Goal: Communication & Community: Connect with others

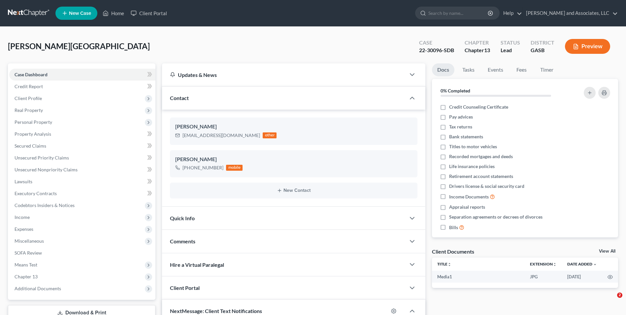
select select "0"
click at [116, 15] on link "Home" at bounding box center [113, 13] width 28 height 12
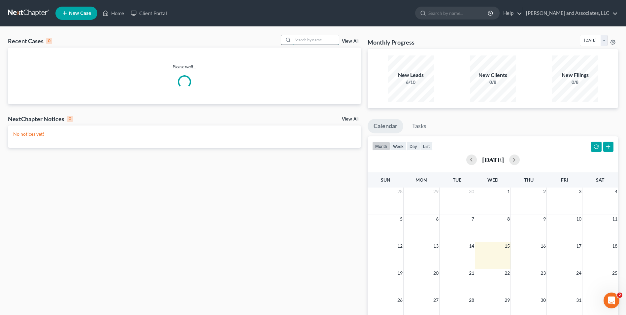
click at [311, 41] on input "search" at bounding box center [316, 40] width 46 height 10
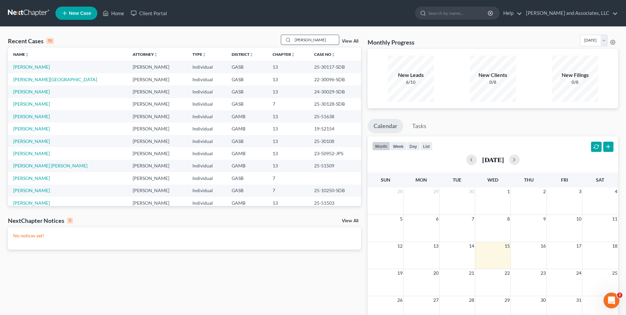
type input "[PERSON_NAME]"
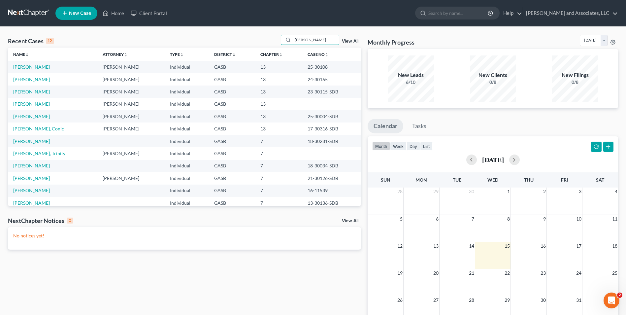
click at [37, 66] on link "[PERSON_NAME]" at bounding box center [31, 67] width 37 height 6
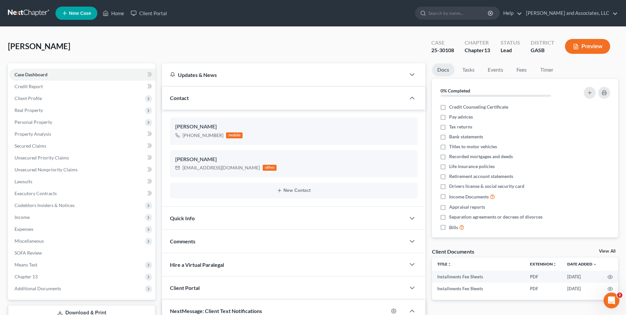
scroll to position [2532, 0]
drag, startPoint x: 220, startPoint y: 134, endPoint x: 190, endPoint y: 134, distance: 30.0
click at [190, 134] on div "[PHONE_NUMBER]" at bounding box center [202, 135] width 41 height 7
drag, startPoint x: 190, startPoint y: 134, endPoint x: 247, endPoint y: 145, distance: 57.9
click at [247, 145] on ng-include "[PERSON_NAME] [PHONE_NUMBER] mobile [PERSON_NAME] [EMAIL_ADDRESS][DOMAIN_NAME] …" at bounding box center [293, 157] width 247 height 81
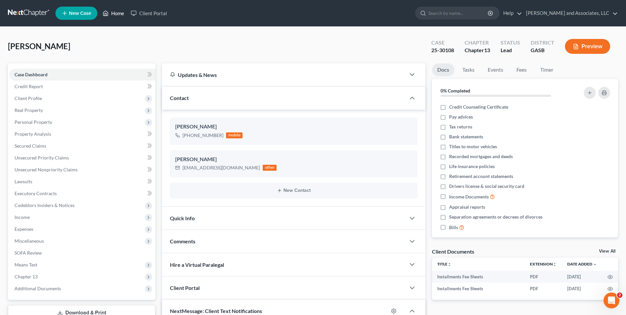
click at [114, 16] on link "Home" at bounding box center [113, 13] width 28 height 12
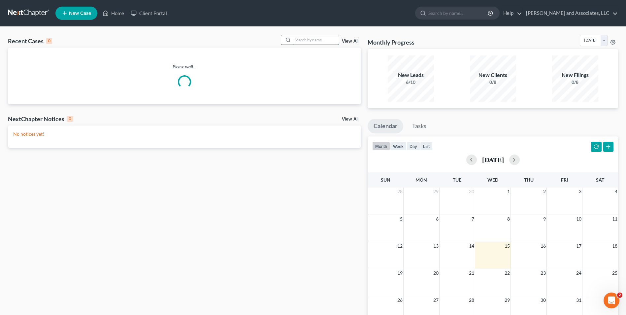
click at [296, 40] on input "search" at bounding box center [316, 40] width 46 height 10
type input "[PERSON_NAME]"
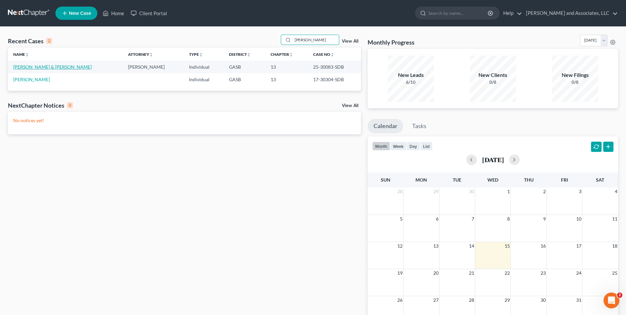
click at [50, 68] on link "[PERSON_NAME] & [PERSON_NAME]" at bounding box center [52, 67] width 79 height 6
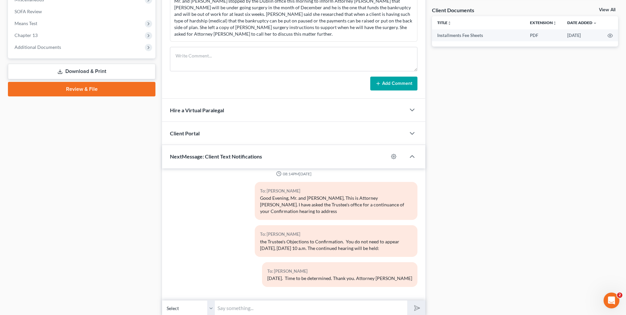
scroll to position [268, 0]
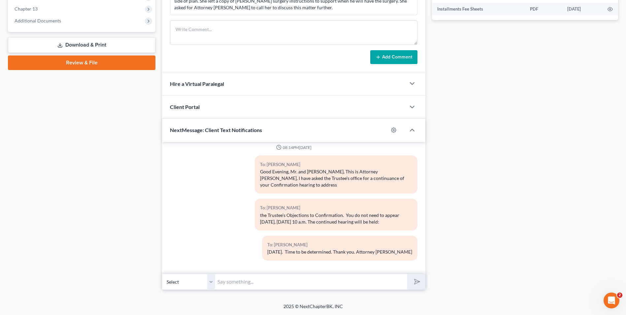
click at [236, 278] on input "text" at bounding box center [311, 282] width 192 height 16
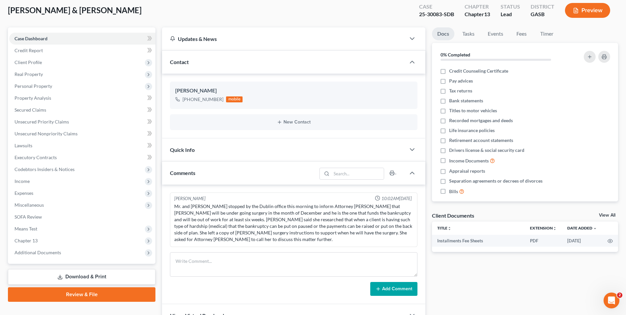
scroll to position [31, 0]
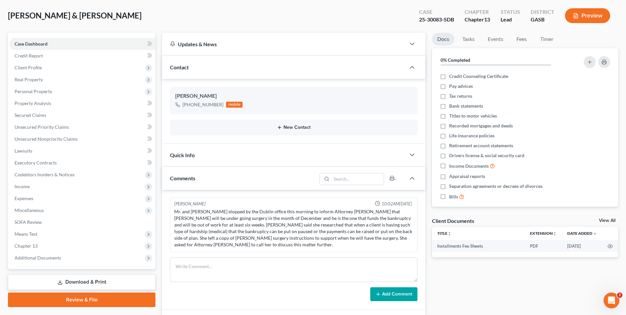
click at [301, 126] on button "New Contact" at bounding box center [293, 127] width 237 height 5
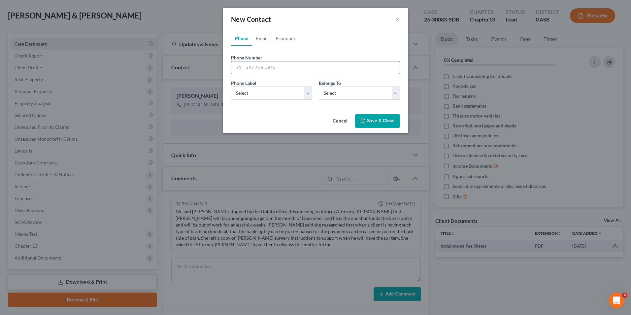
click at [257, 70] on input "tel" at bounding box center [322, 67] width 156 height 13
type input "4785954636"
click at [307, 95] on select "Select Mobile Home Work Other" at bounding box center [271, 92] width 81 height 13
select select "0"
click at [231, 86] on select "Select Mobile Home Work Other" at bounding box center [271, 92] width 81 height 13
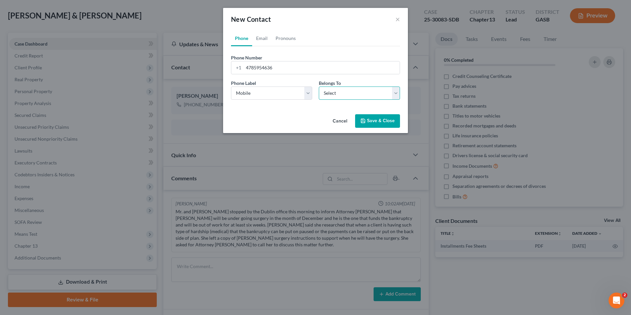
click at [394, 95] on select "Select Client Spouse Other" at bounding box center [359, 92] width 81 height 13
select select "1"
click at [319, 86] on select "Select Client Spouse Other" at bounding box center [359, 92] width 81 height 13
click at [368, 124] on button "Save & Close" at bounding box center [377, 121] width 45 height 14
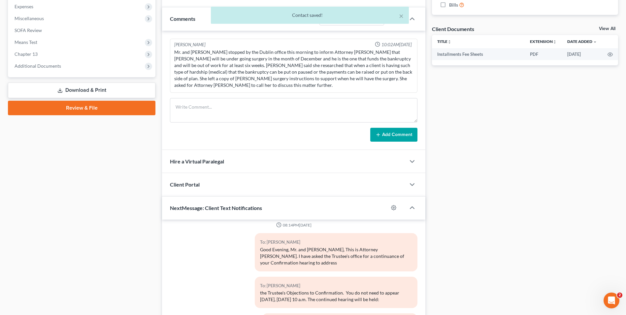
scroll to position [300, 0]
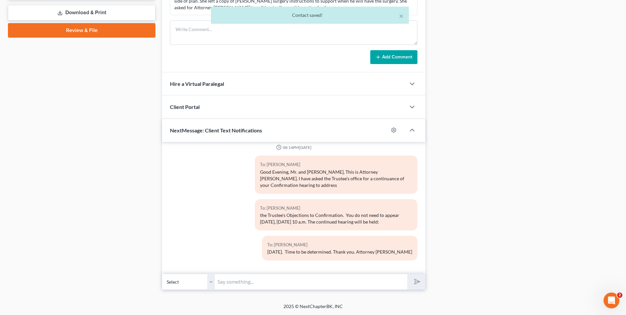
click at [210, 281] on select "Select [PHONE_NUMBER] - [PERSON_NAME] [PHONE_NUMBER] - [PERSON_NAME]" at bounding box center [188, 282] width 53 height 16
select select "1"
click at [162, 274] on select "Select [PHONE_NUMBER] - [PERSON_NAME] [PHONE_NUMBER] - [PERSON_NAME]" at bounding box center [188, 282] width 53 height 16
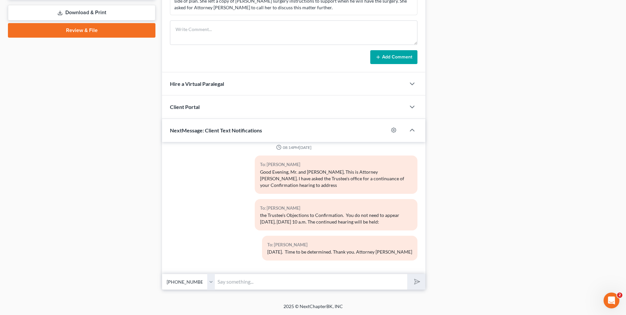
click at [227, 280] on input "text" at bounding box center [311, 282] width 192 height 16
type input "TEST TEXT - Please save this number for future texts regarding your bankruptcy …"
click at [407, 274] on button "submit" at bounding box center [416, 282] width 18 height 16
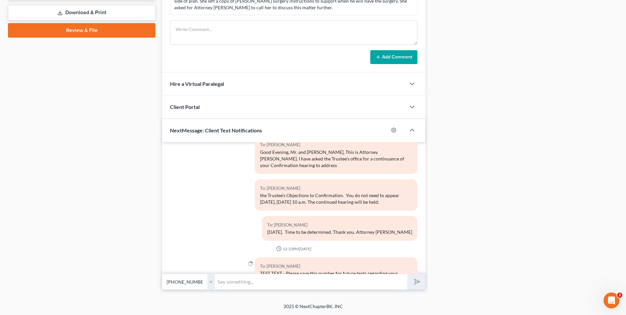
scroll to position [1069, 0]
